Goal: Transaction & Acquisition: Book appointment/travel/reservation

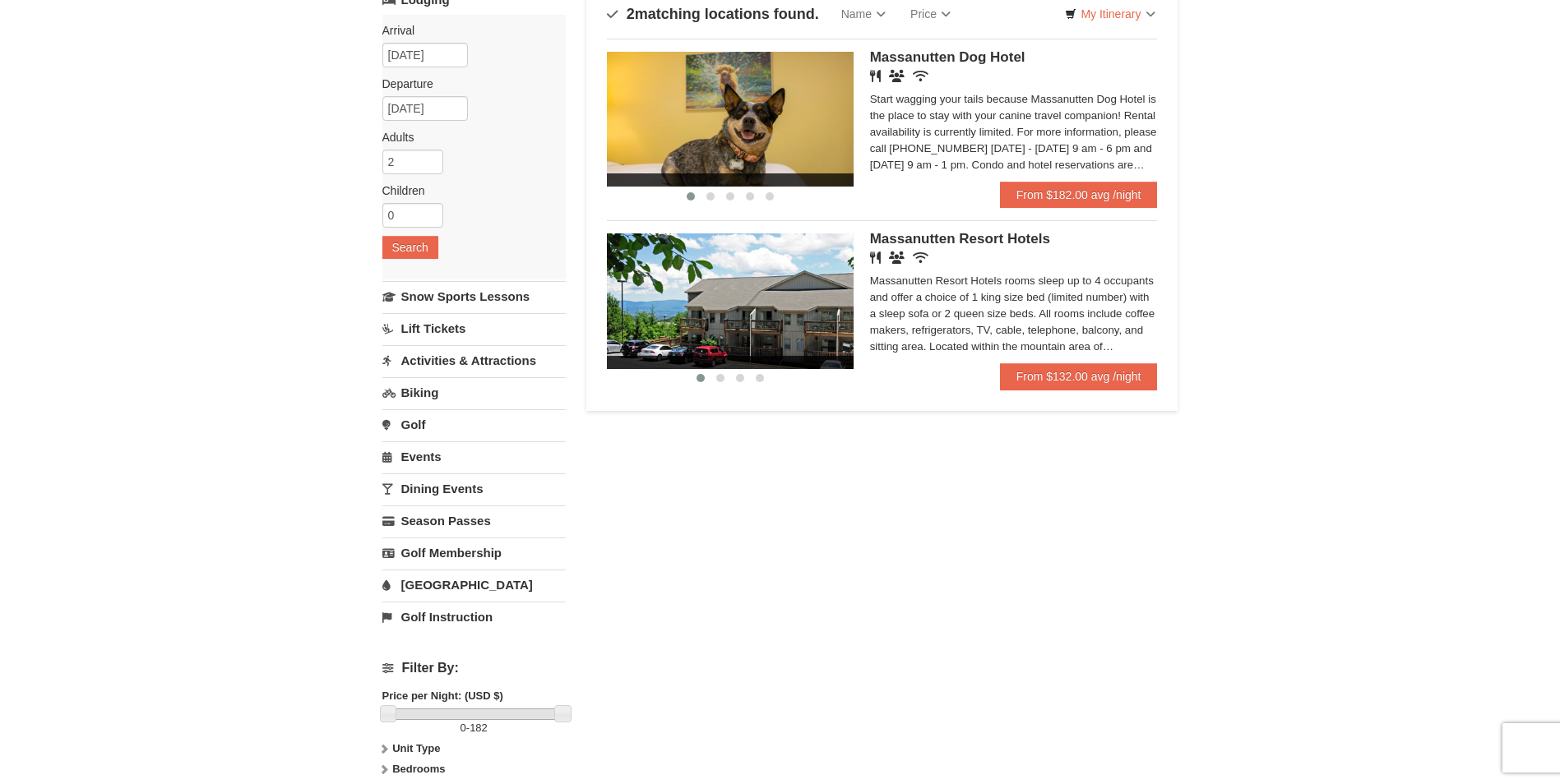
scroll to position [165, 0]
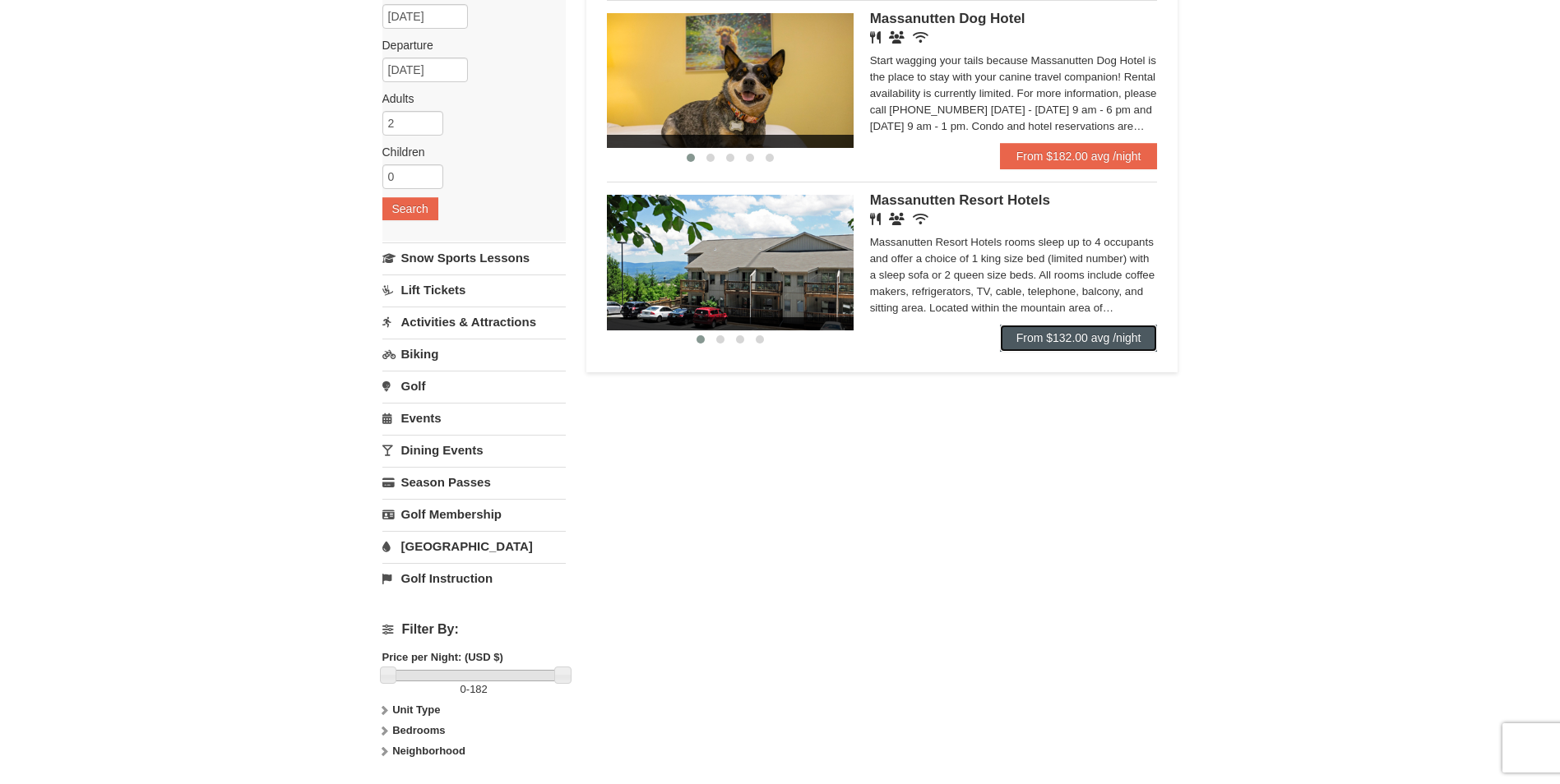
click at [1074, 340] on link "From $132.00 avg /night" at bounding box center [1079, 338] width 158 height 27
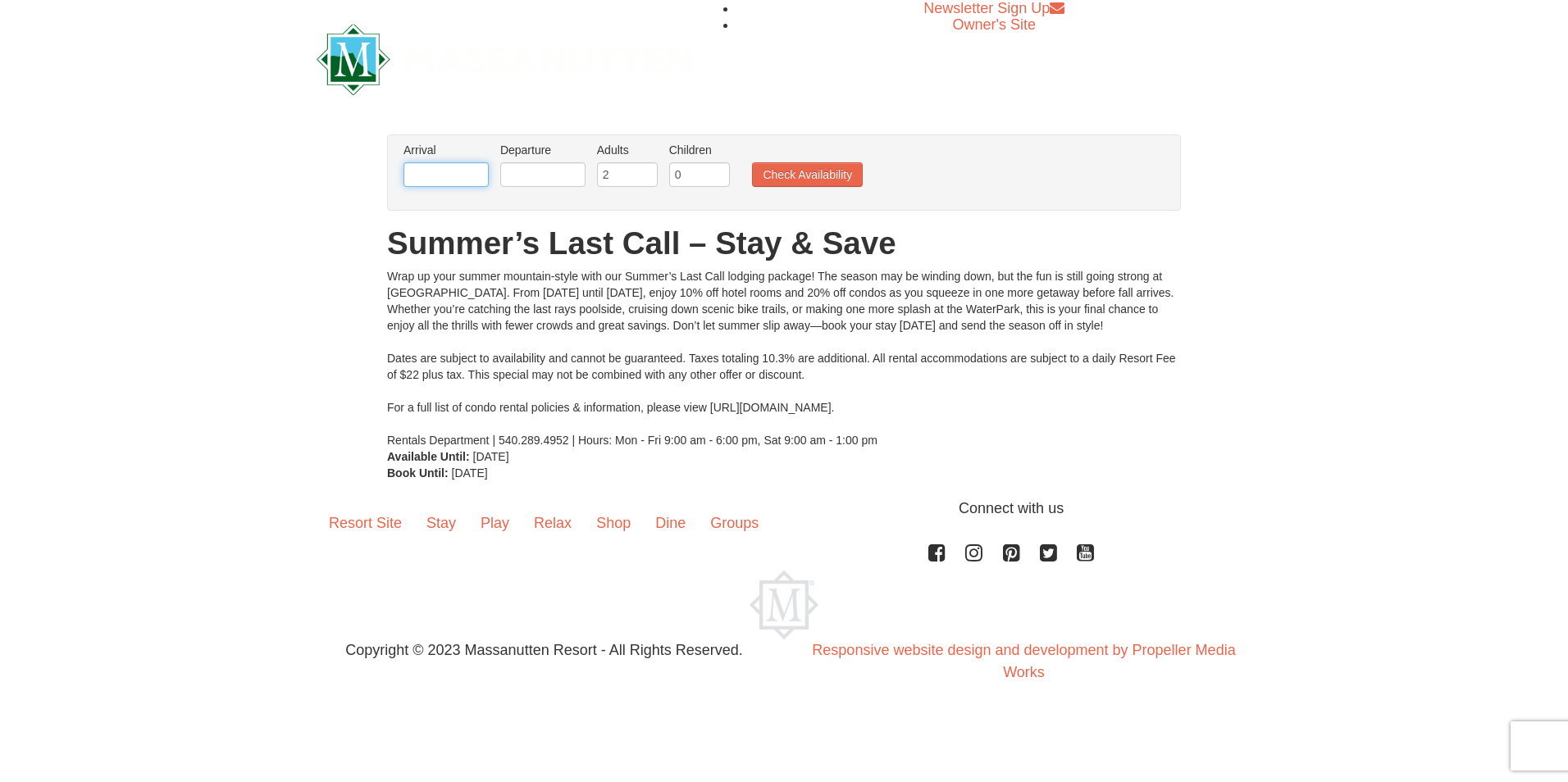
click at [422, 174] on input "text" at bounding box center [447, 175] width 86 height 25
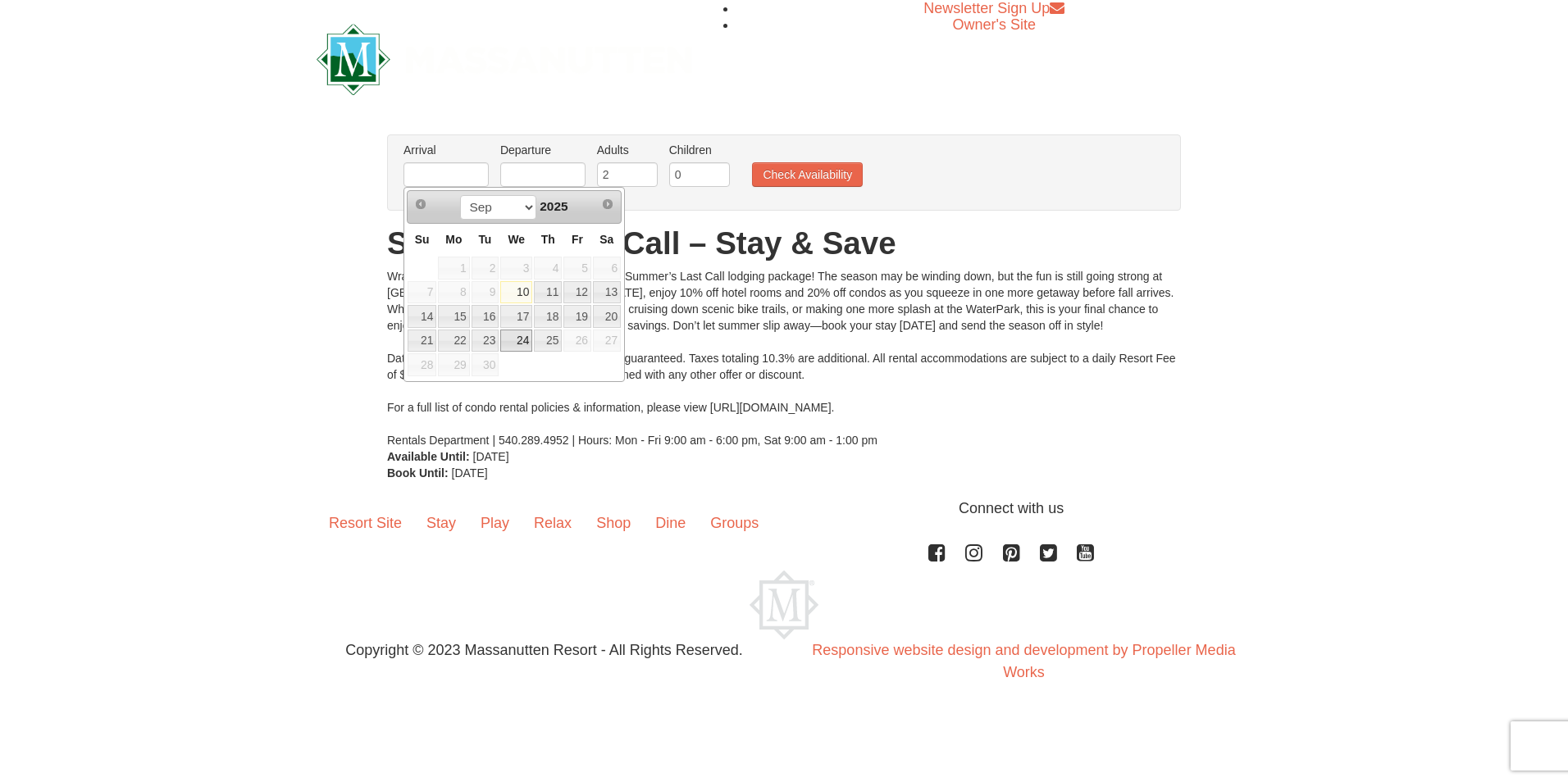
click at [520, 342] on link "24" at bounding box center [516, 341] width 32 height 23
type input "09/24/2025"
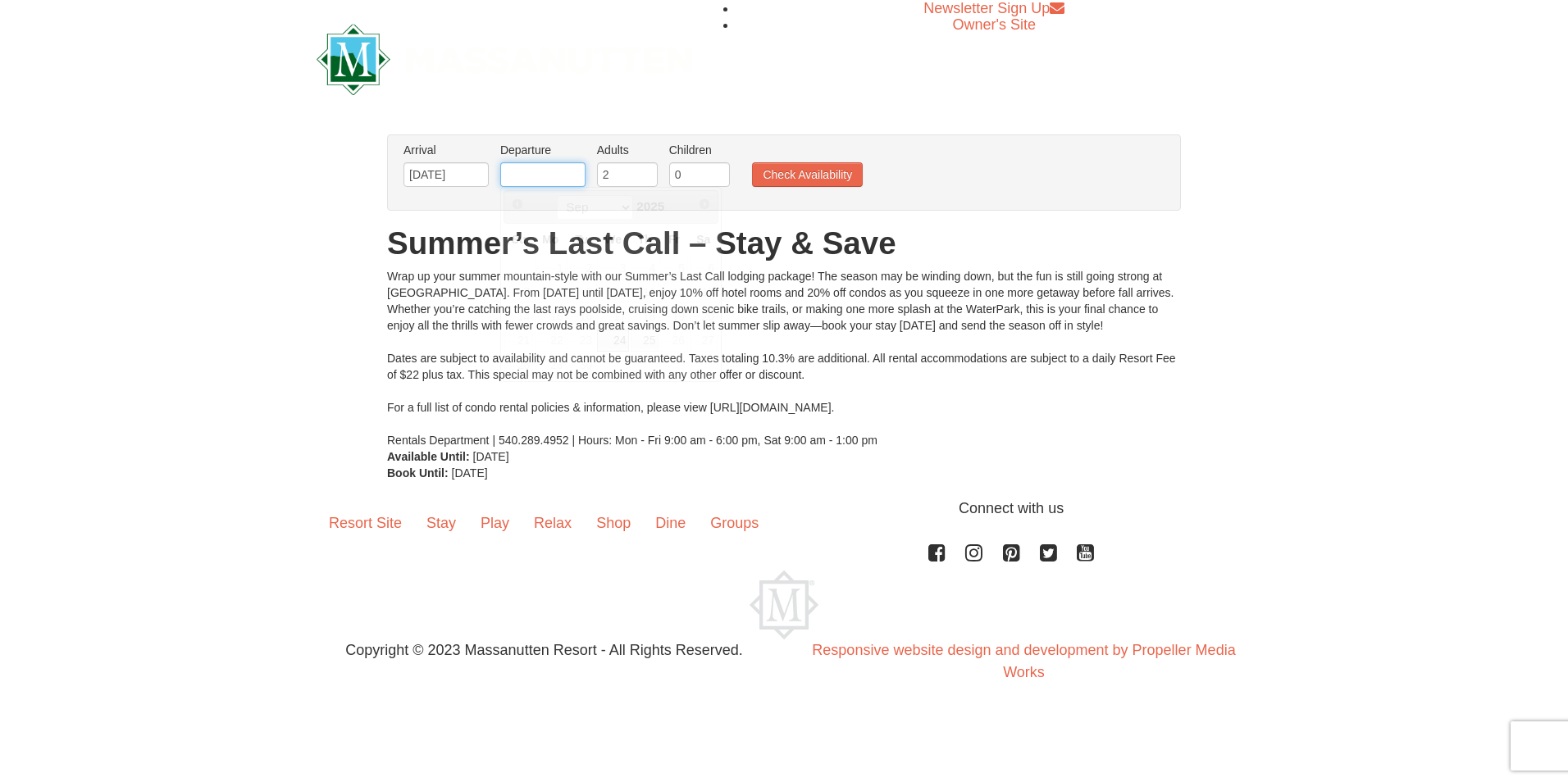
click at [531, 172] on input "text" at bounding box center [543, 175] width 86 height 25
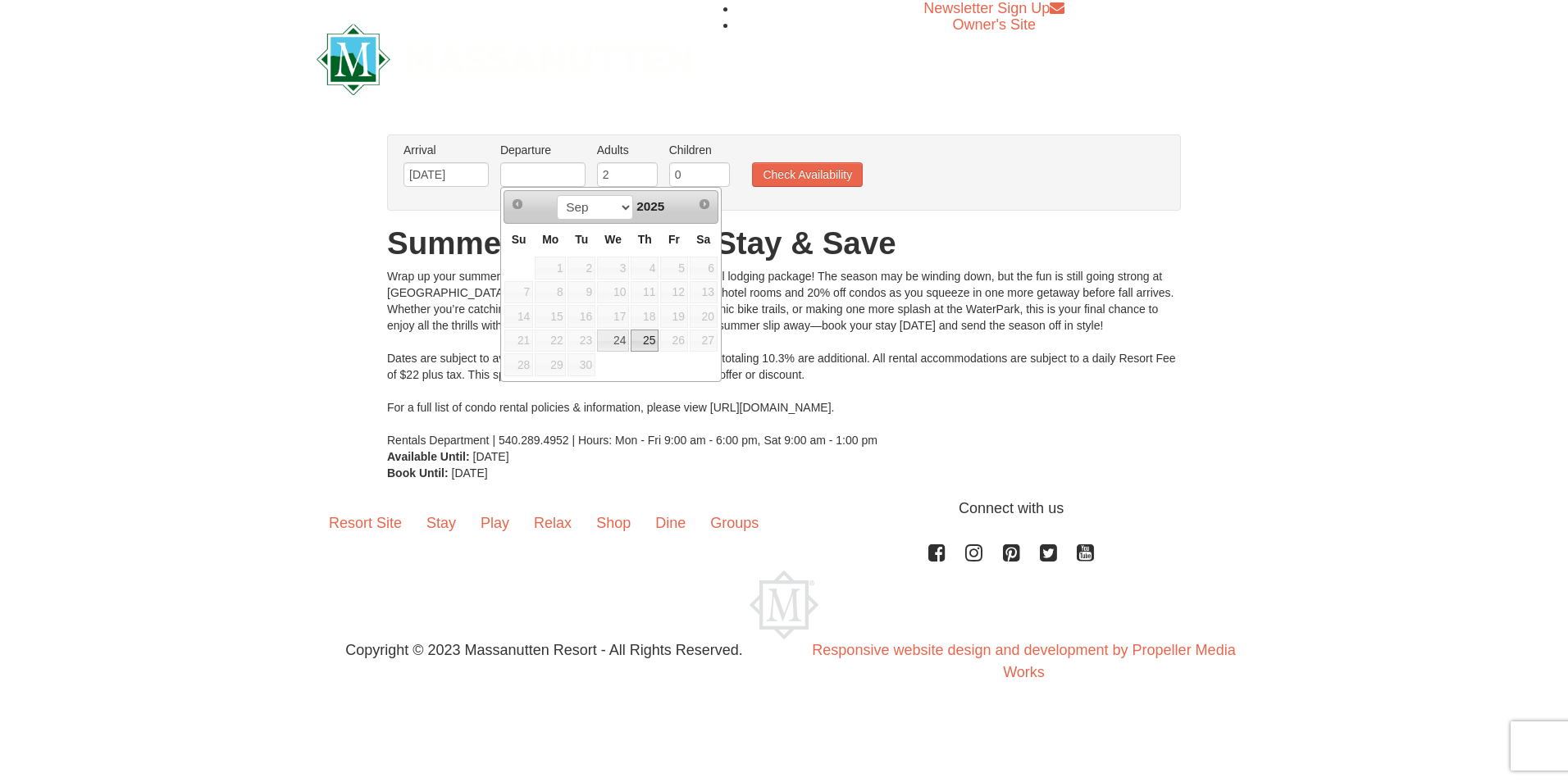
click at [653, 337] on link "25" at bounding box center [644, 341] width 28 height 23
type input "[DATE]"
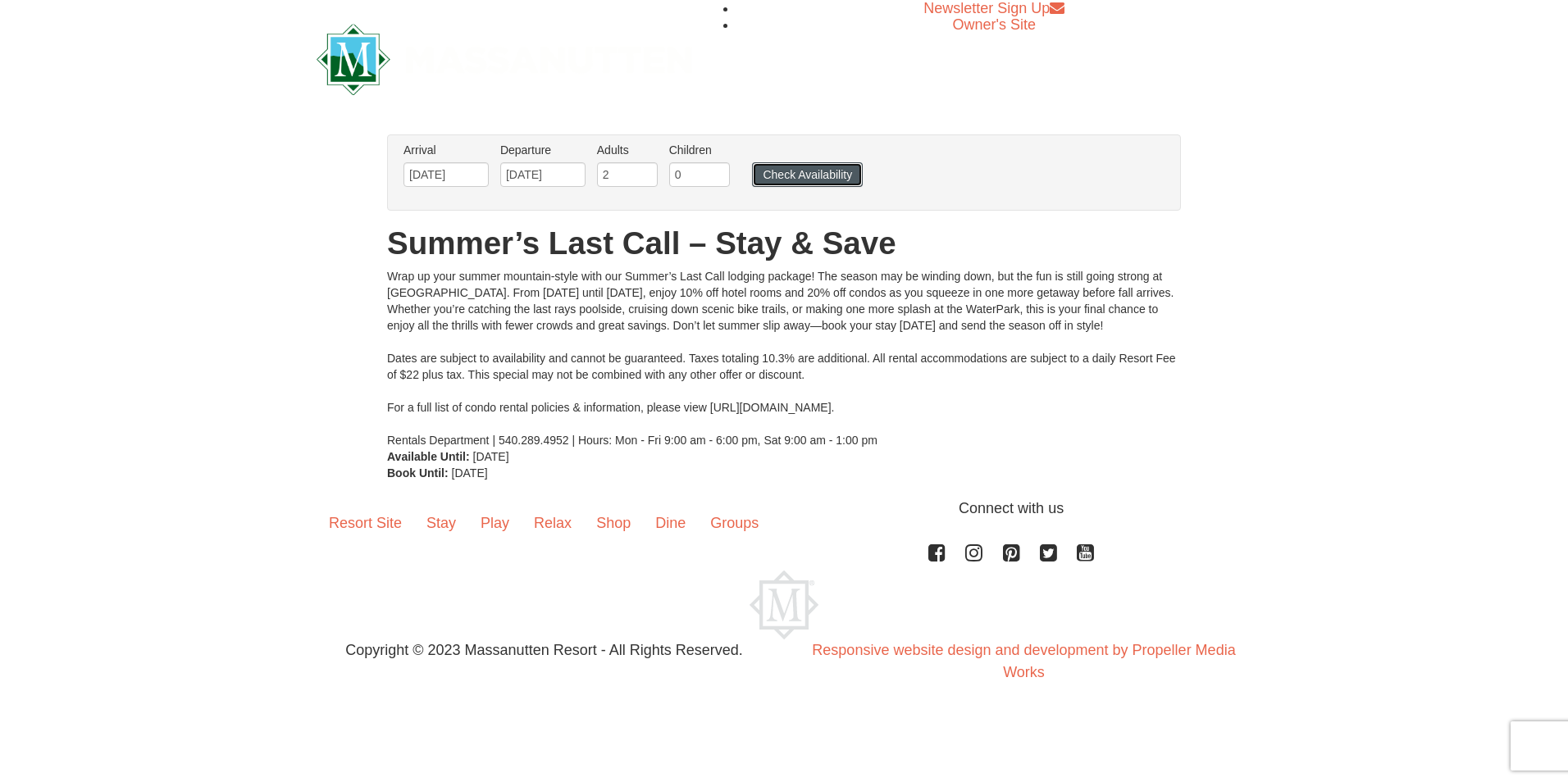
click at [824, 175] on button "Check Availability" at bounding box center [807, 175] width 110 height 25
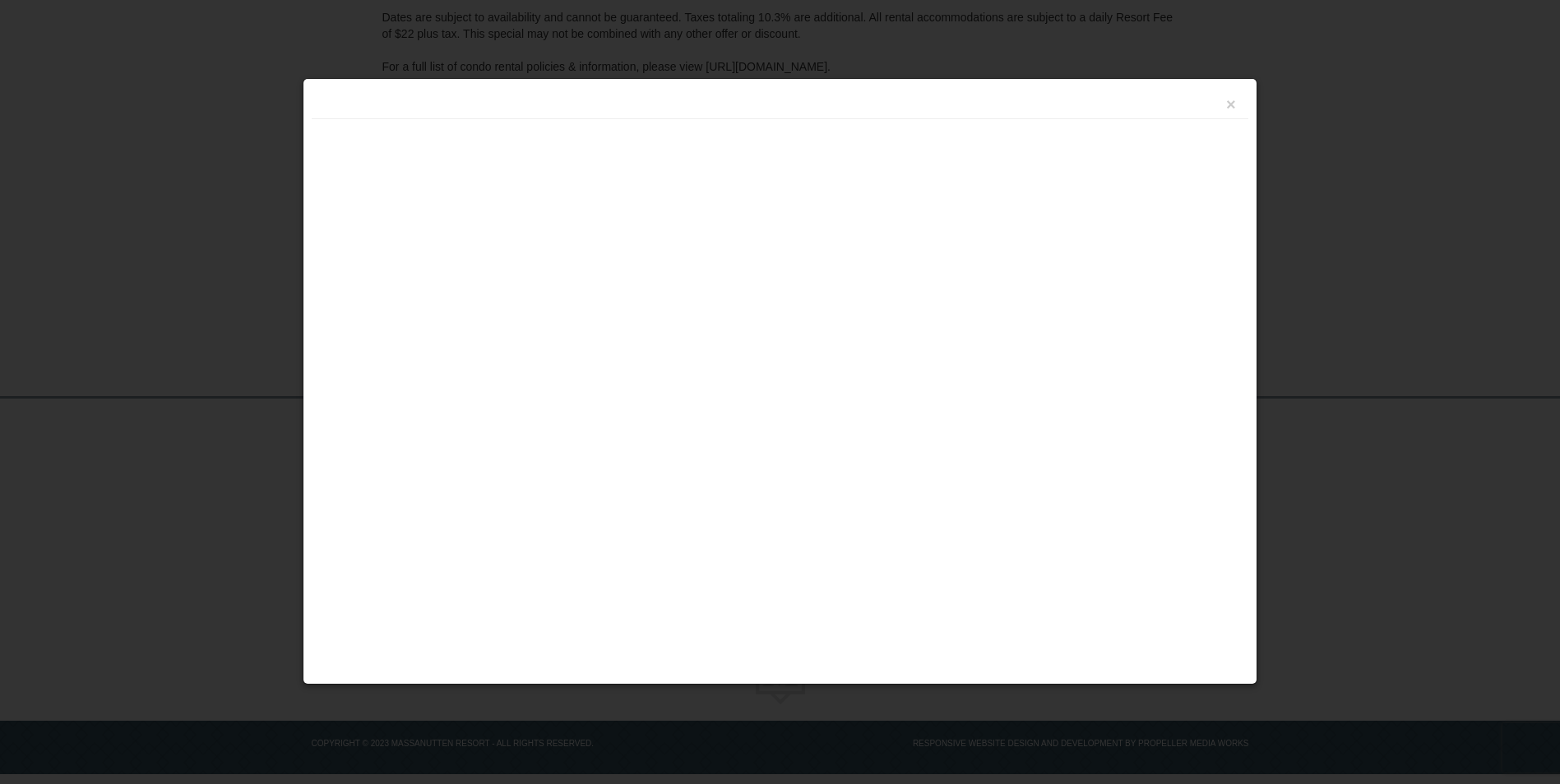
scroll to position [308, 0]
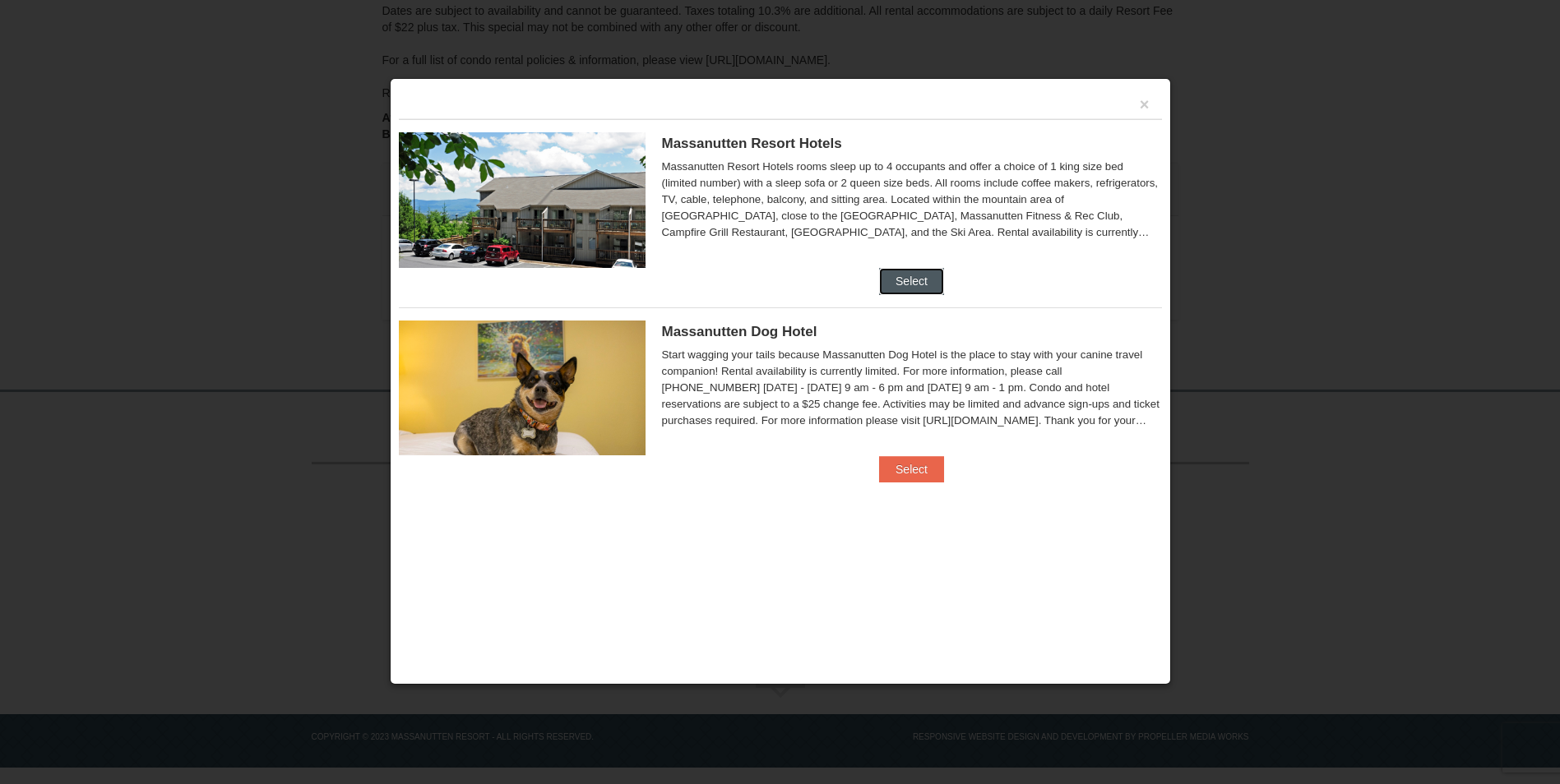
click at [915, 283] on button "Select" at bounding box center [912, 280] width 65 height 27
